Goal: Task Accomplishment & Management: Manage account settings

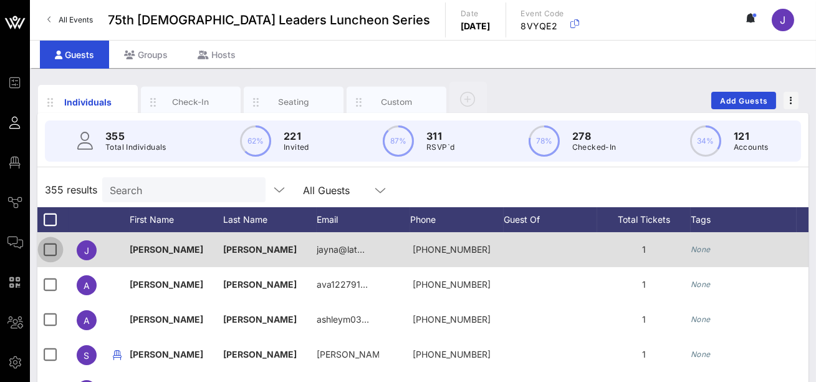
click at [50, 250] on div at bounding box center [50, 249] width 21 height 21
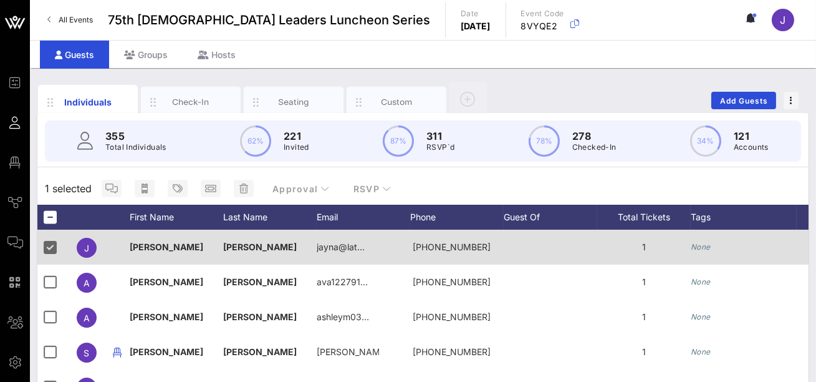
scroll to position [0, 330]
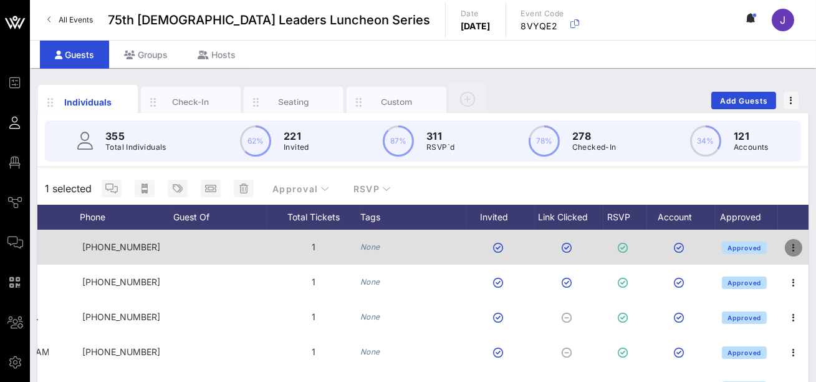
click at [791, 248] on icon "button" at bounding box center [793, 247] width 15 height 15
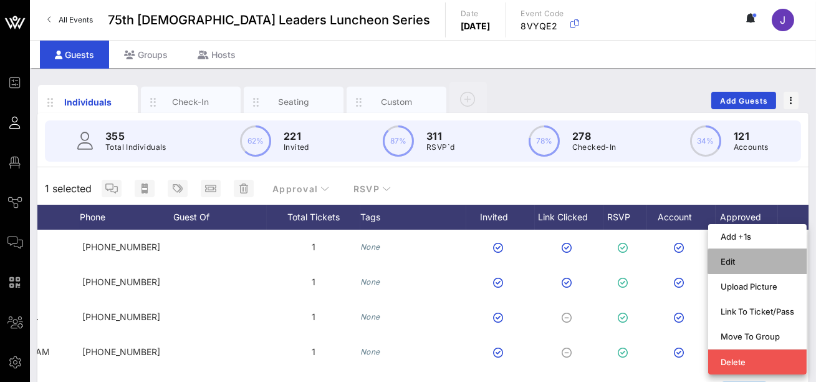
click at [748, 262] on div "Edit" at bounding box center [758, 261] width 74 height 10
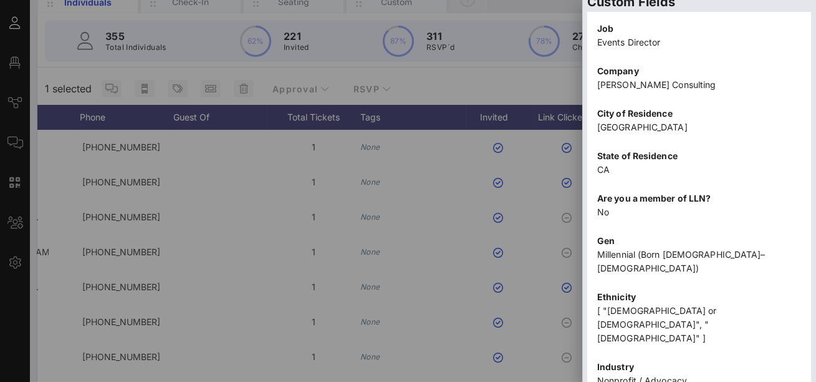
scroll to position [107, 0]
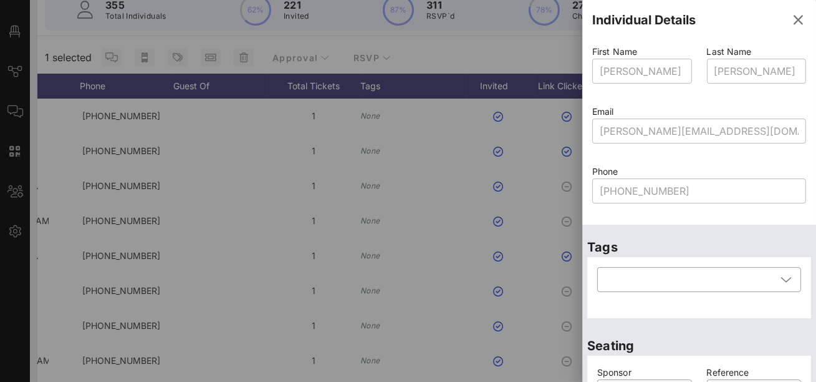
scroll to position [117, 0]
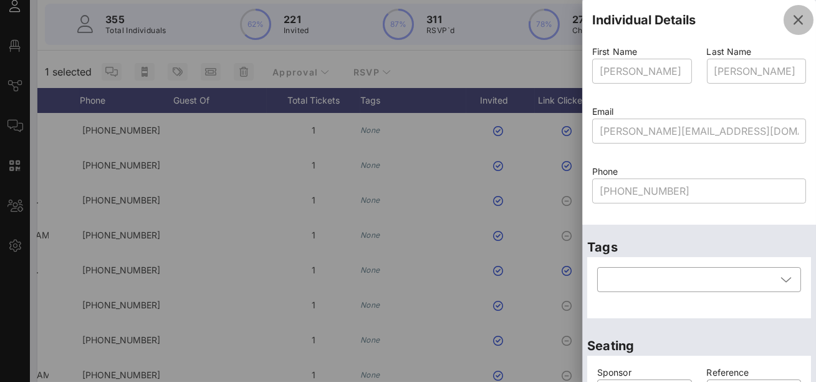
click at [796, 18] on icon "button" at bounding box center [798, 19] width 15 height 15
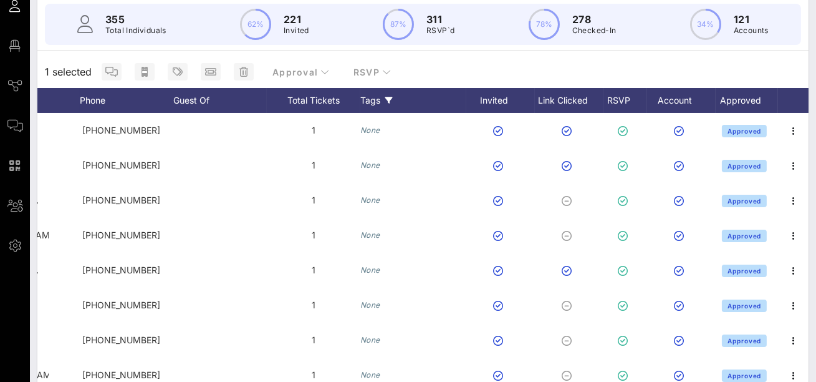
click at [387, 102] on icon at bounding box center [388, 100] width 7 height 7
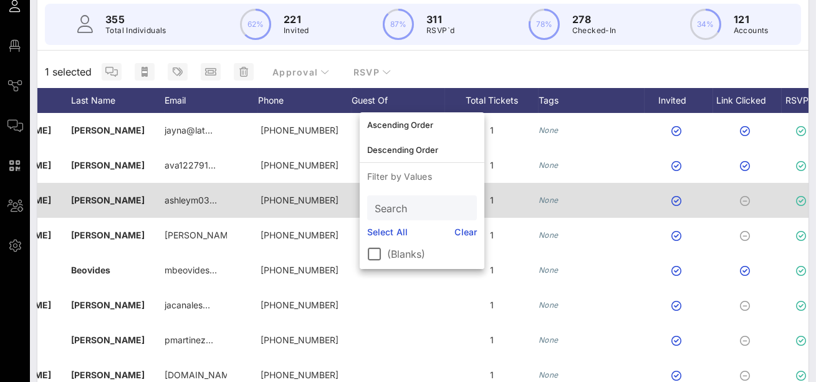
scroll to position [0, 0]
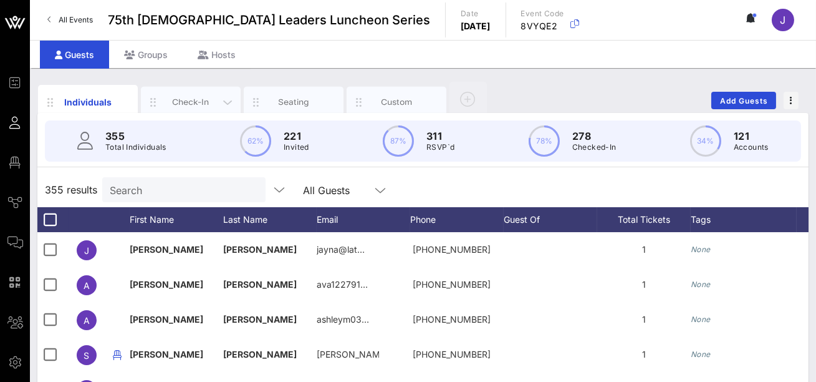
click at [186, 103] on div "Check-In" at bounding box center [190, 102] width 55 height 12
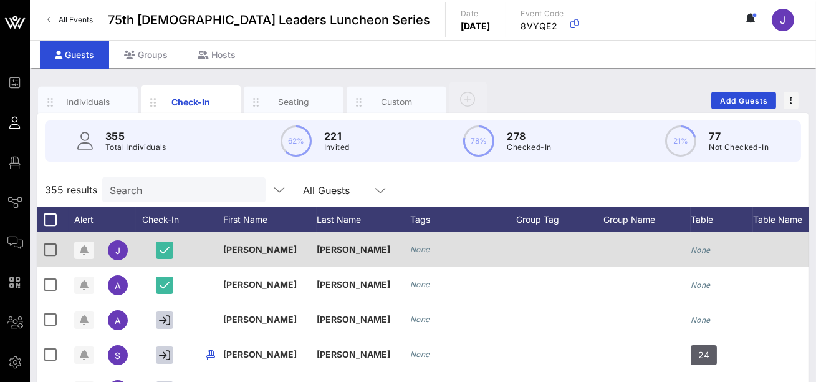
click at [421, 252] on icon "None" at bounding box center [420, 248] width 20 height 9
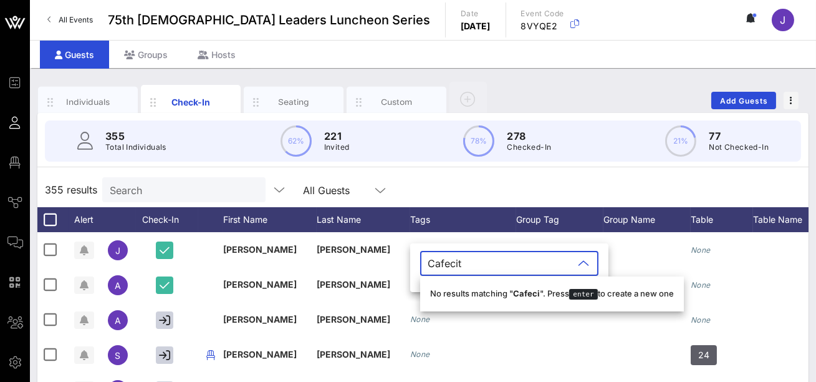
type input "Cafecito"
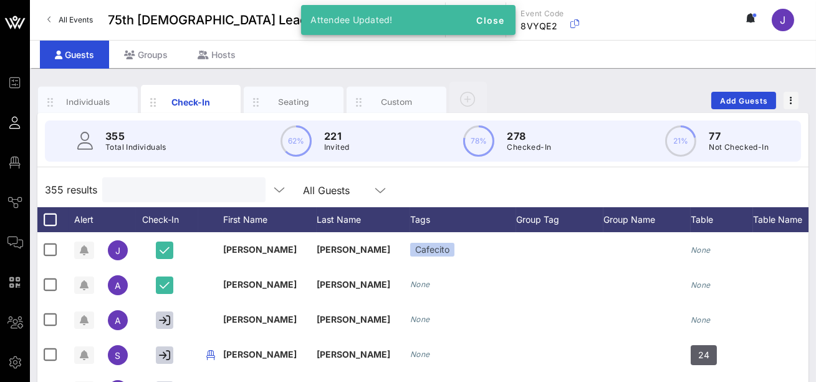
click at [144, 188] on input "text" at bounding box center [183, 189] width 146 height 16
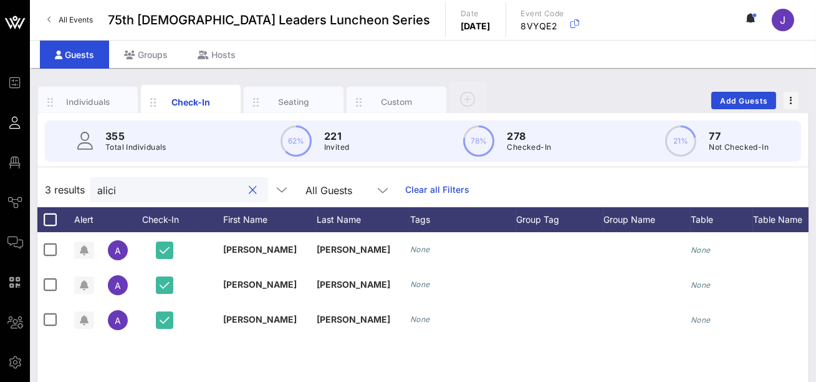
type input "alicia"
click at [249, 188] on button "clear icon" at bounding box center [253, 190] width 8 height 12
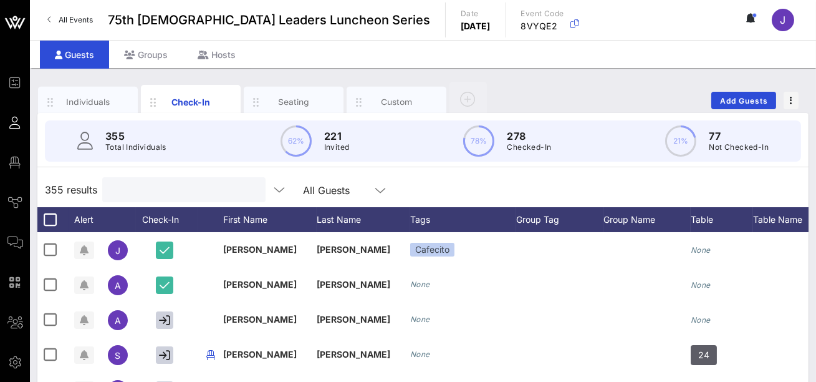
click at [175, 188] on input "text" at bounding box center [183, 189] width 146 height 16
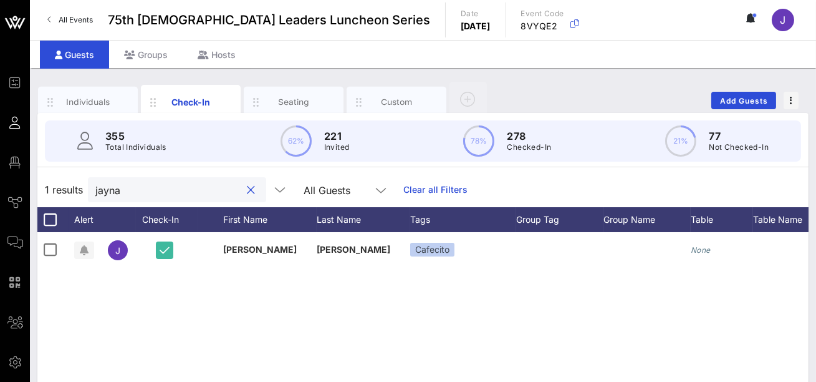
type input "jayna"
